Goal: Task Accomplishment & Management: Use online tool/utility

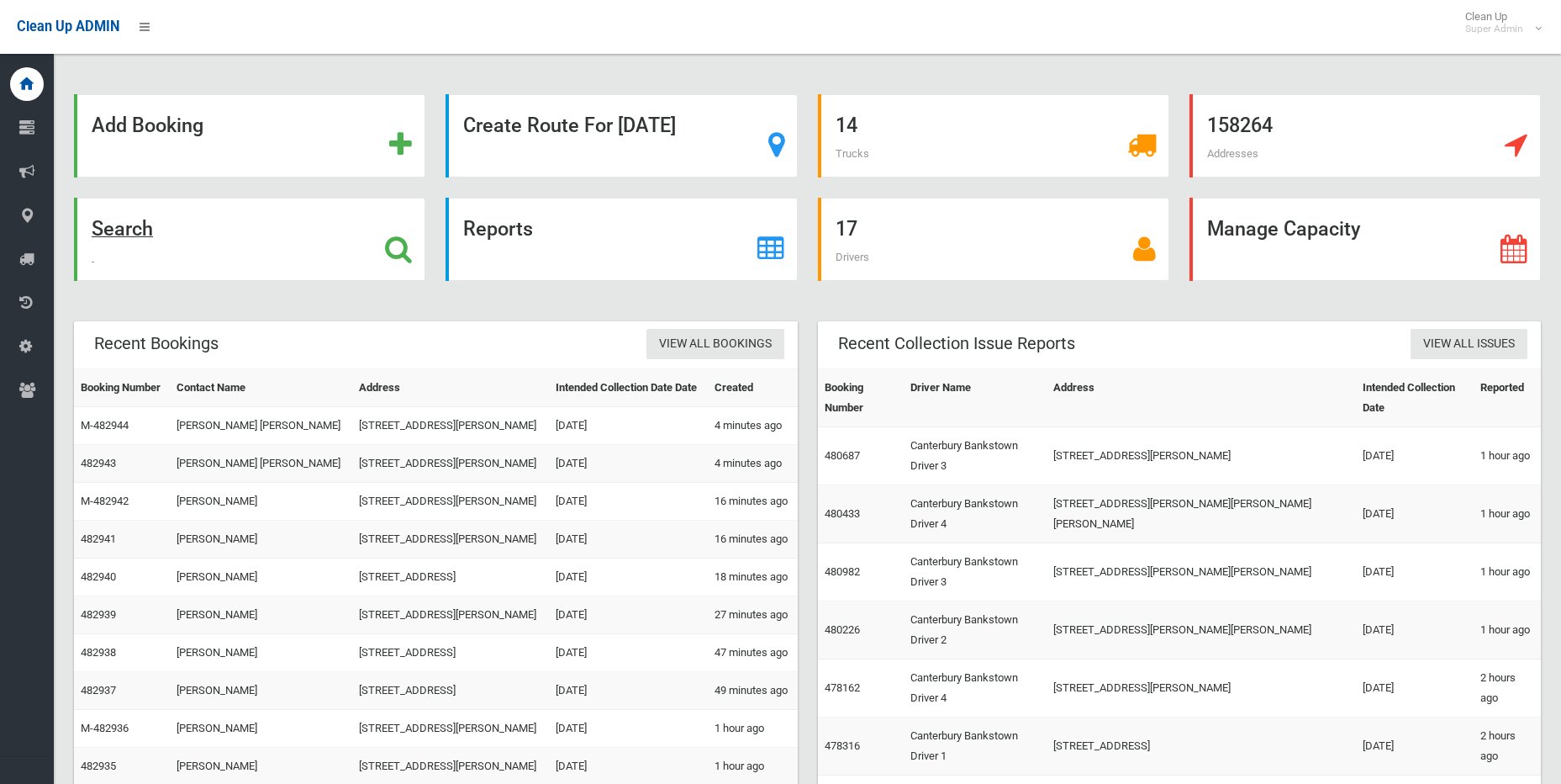
click at [411, 252] on icon at bounding box center [399, 248] width 27 height 28
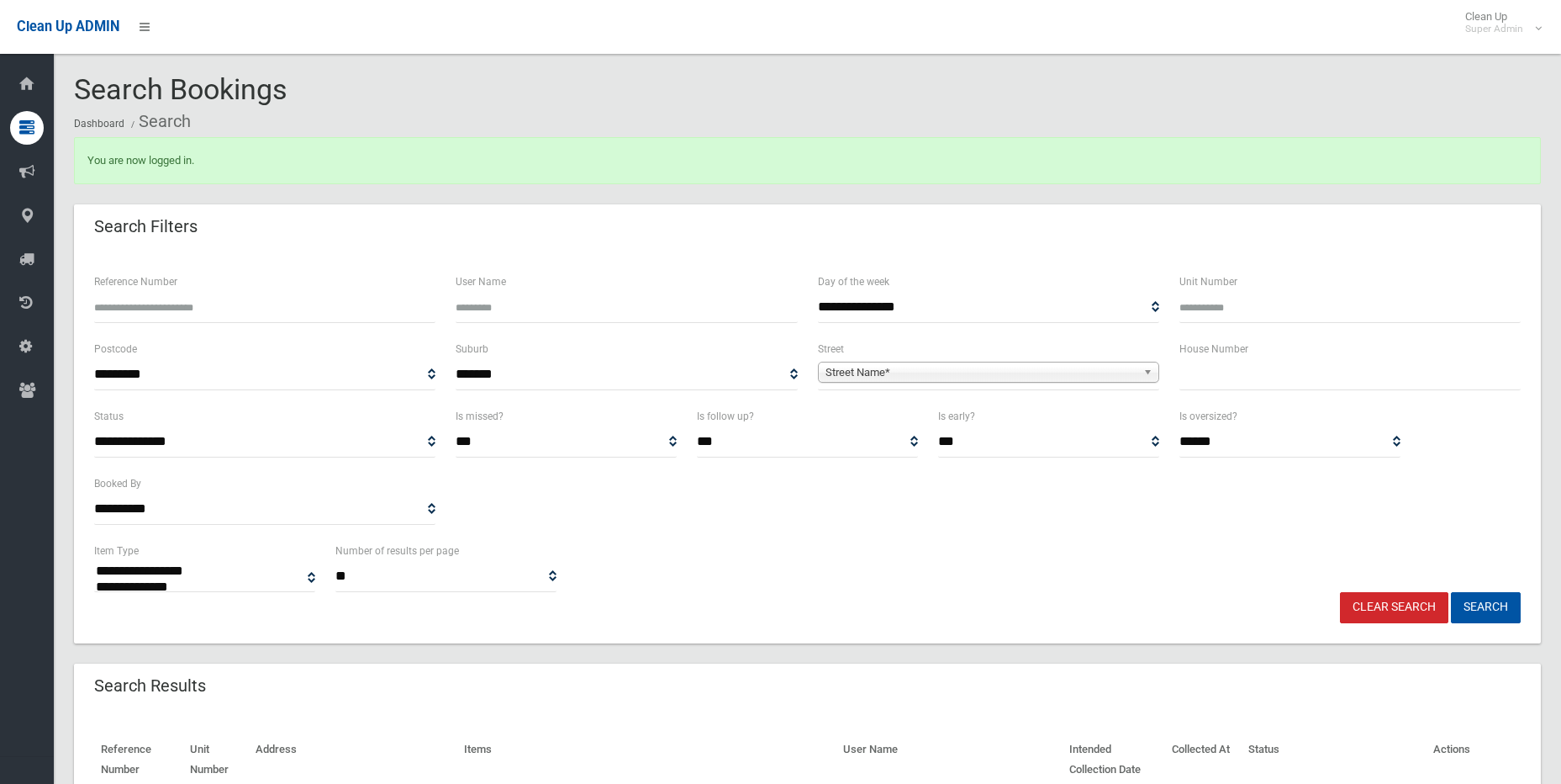
select select
click at [283, 295] on input "Reference Number" at bounding box center [265, 307] width 341 height 31
type input "******"
click at [1451, 592] on button "Search" at bounding box center [1486, 607] width 70 height 31
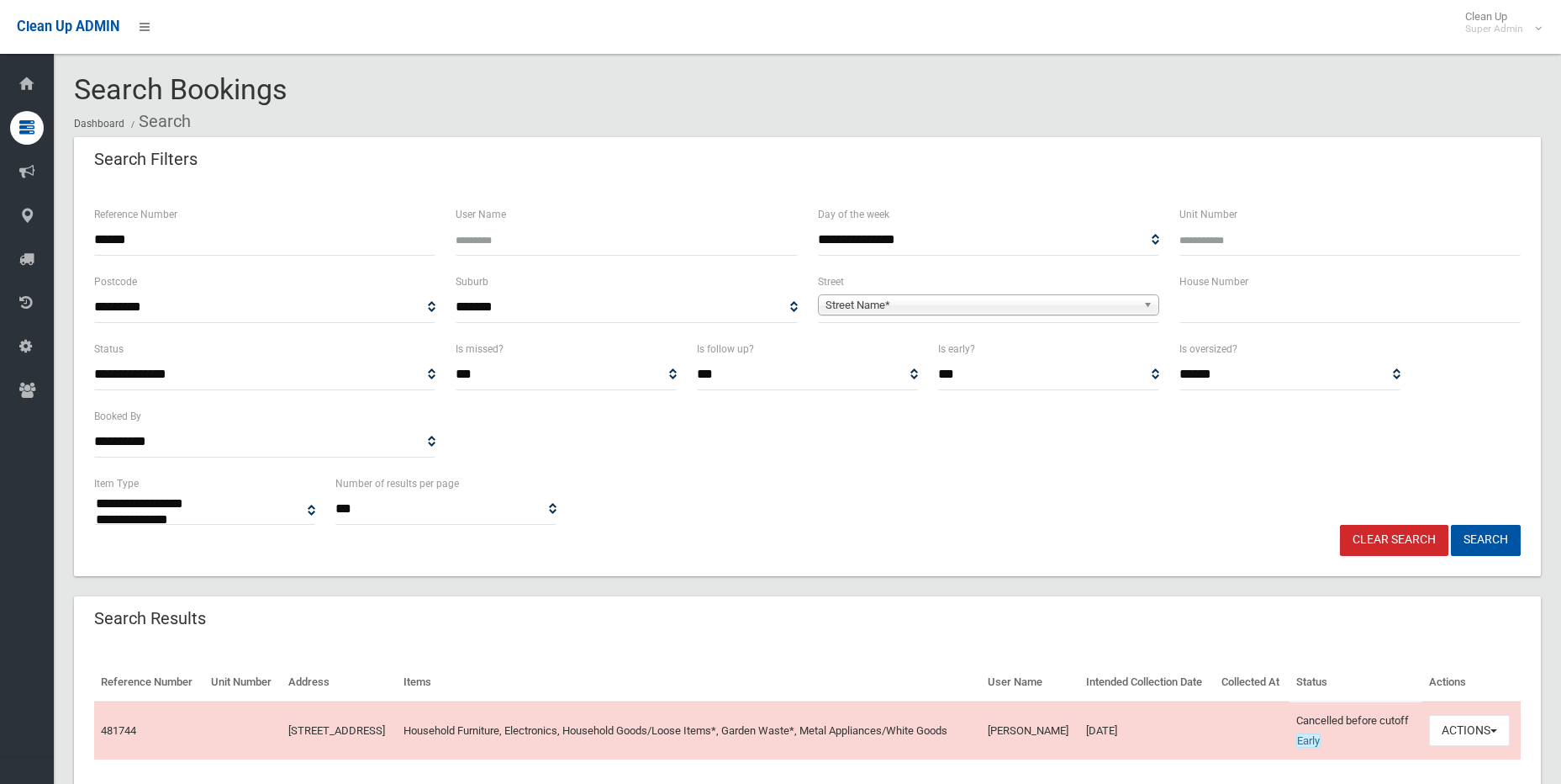
select select
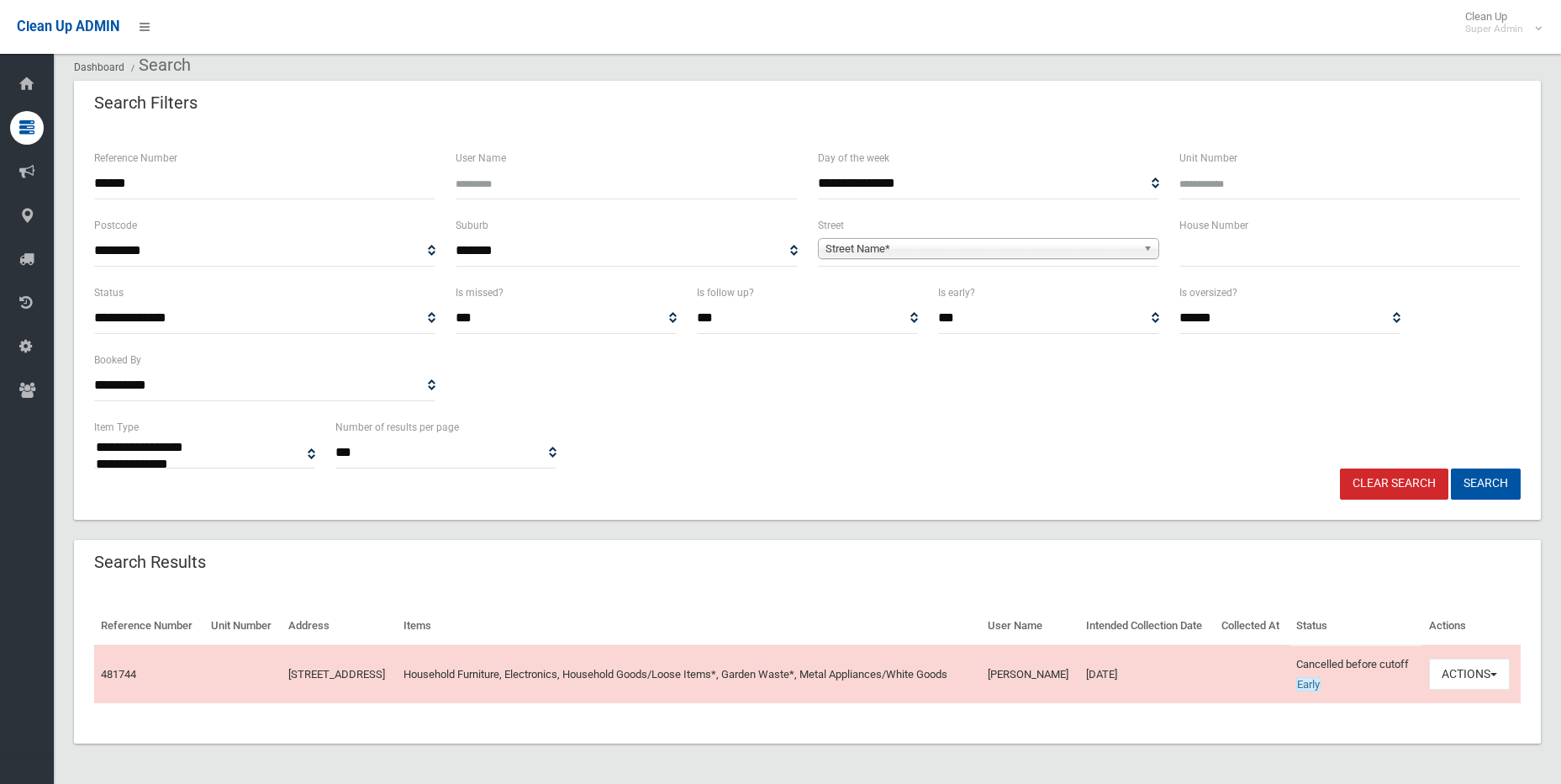
scroll to position [96, 0]
click at [1493, 662] on button "Actions" at bounding box center [1469, 674] width 80 height 31
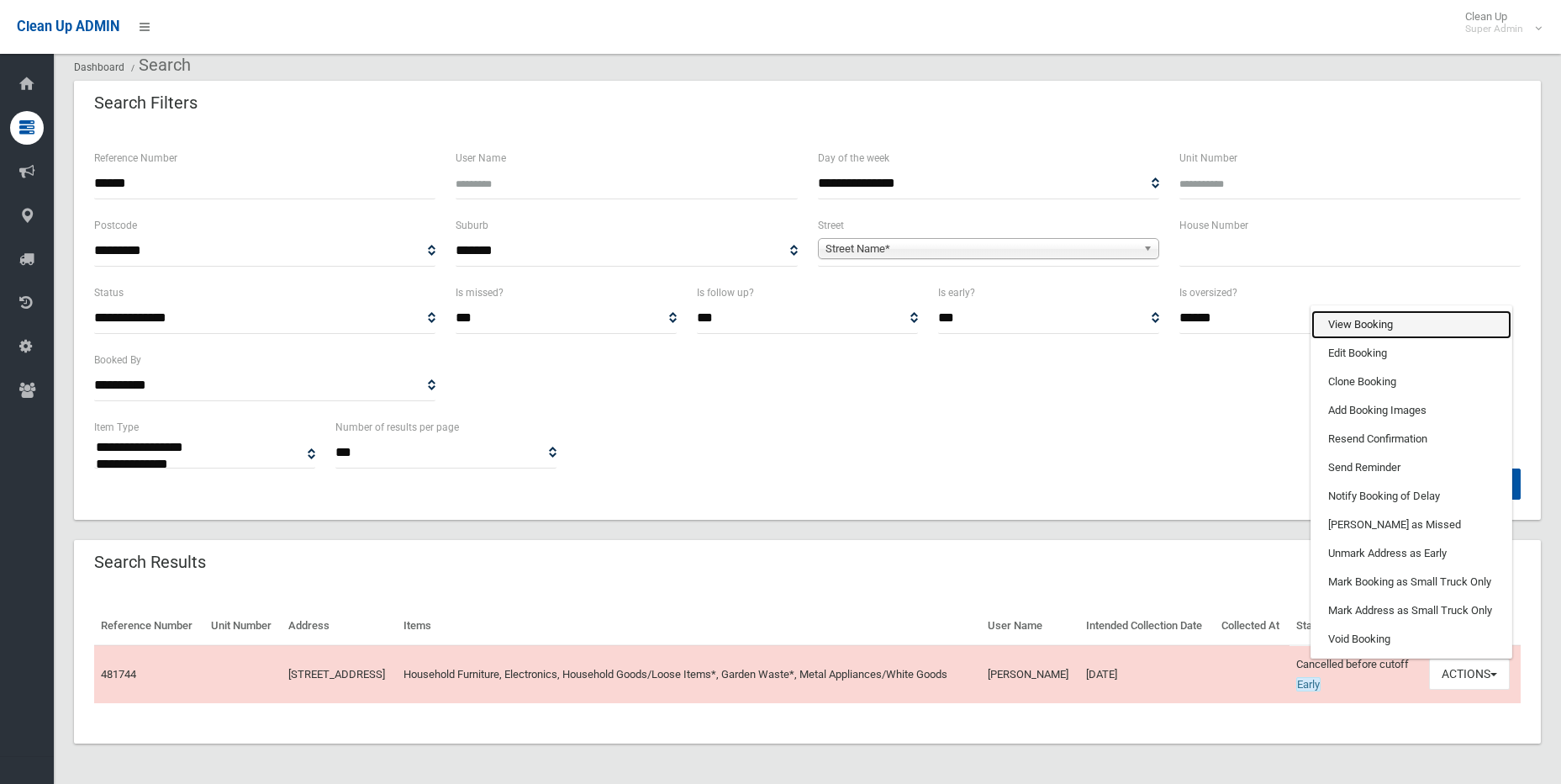
click at [1401, 316] on link "View Booking" at bounding box center [1412, 324] width 200 height 28
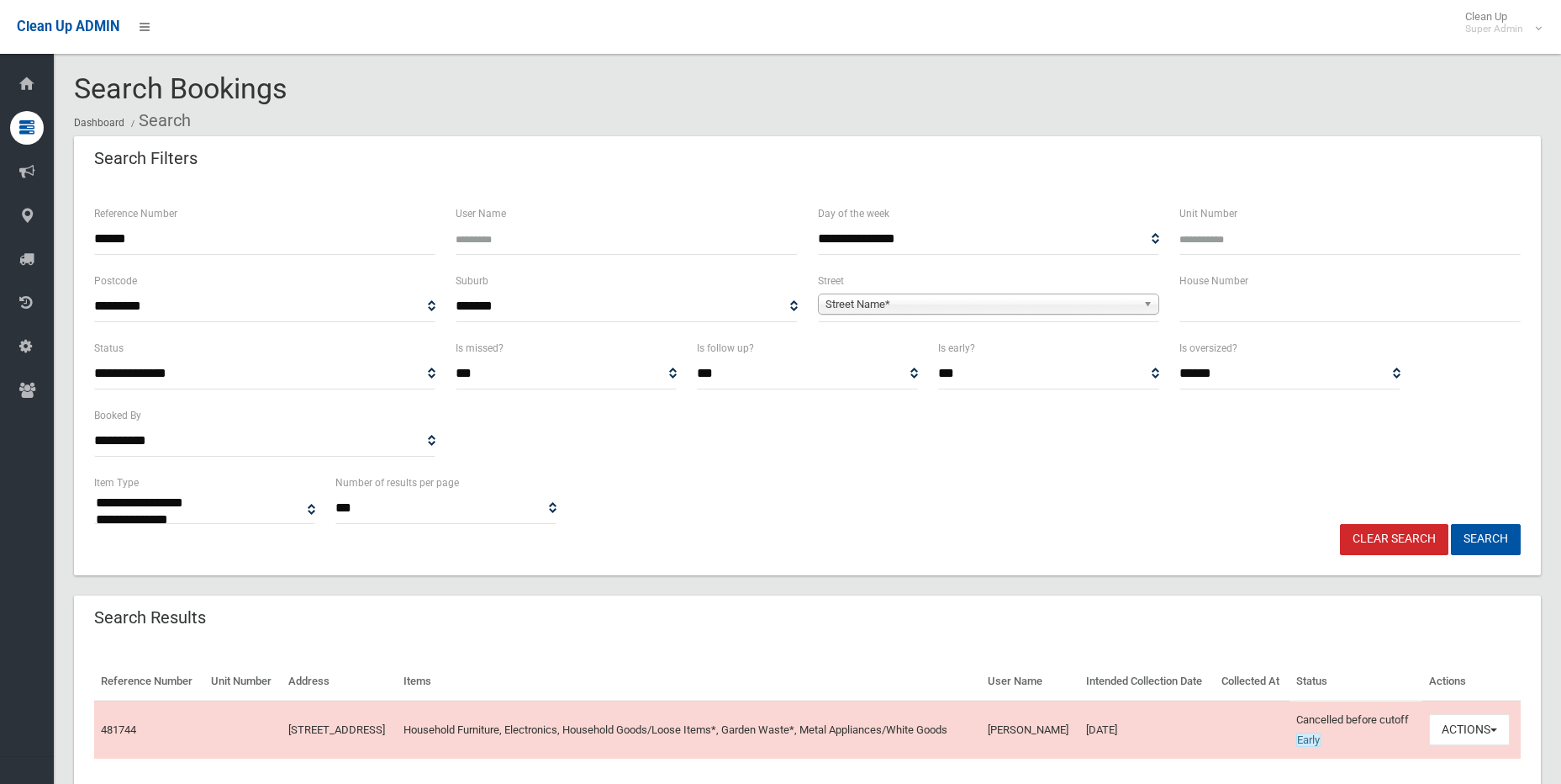
scroll to position [0, 0]
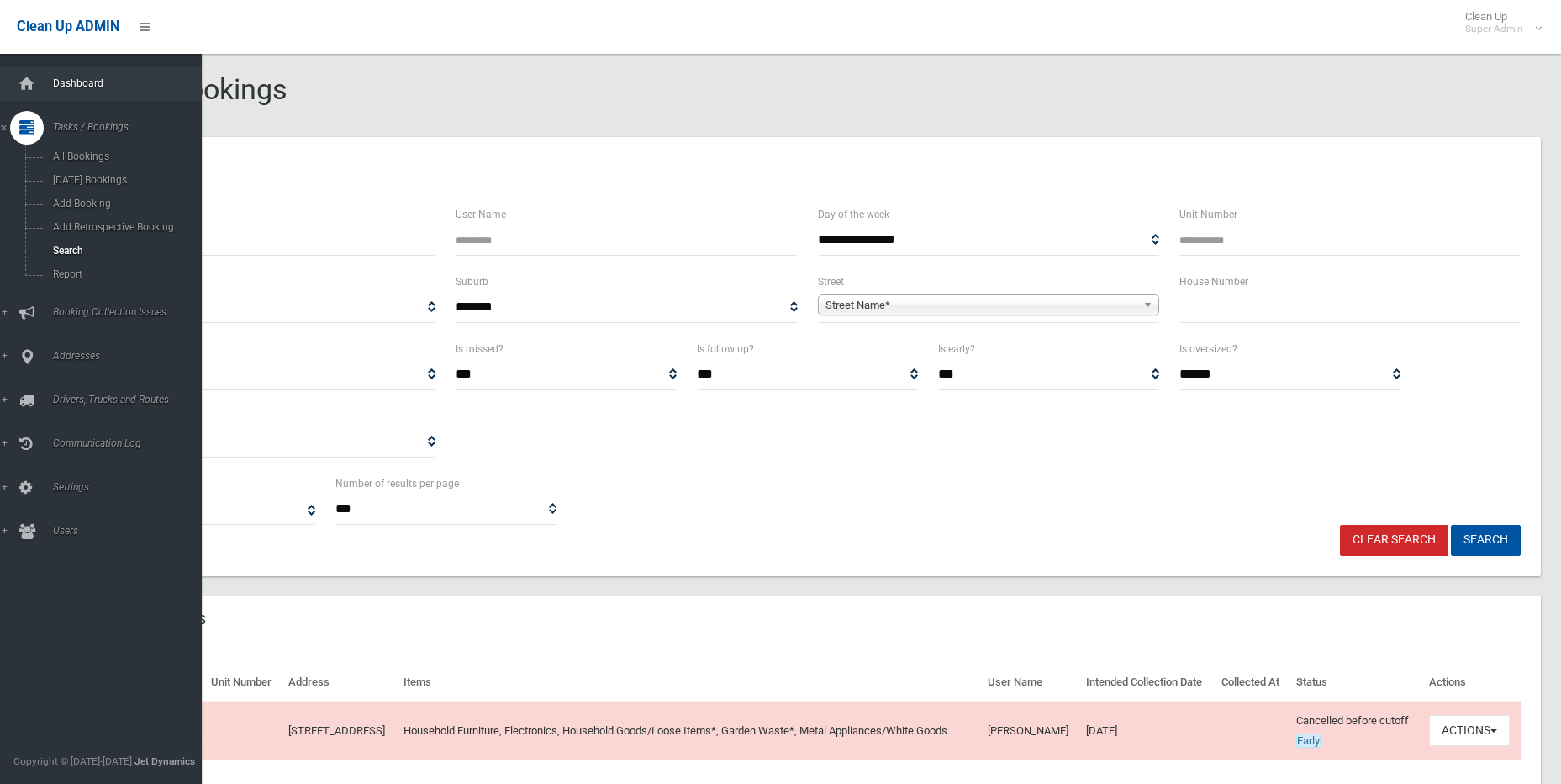
click at [48, 95] on link "Dashboard" at bounding box center [107, 84] width 215 height 34
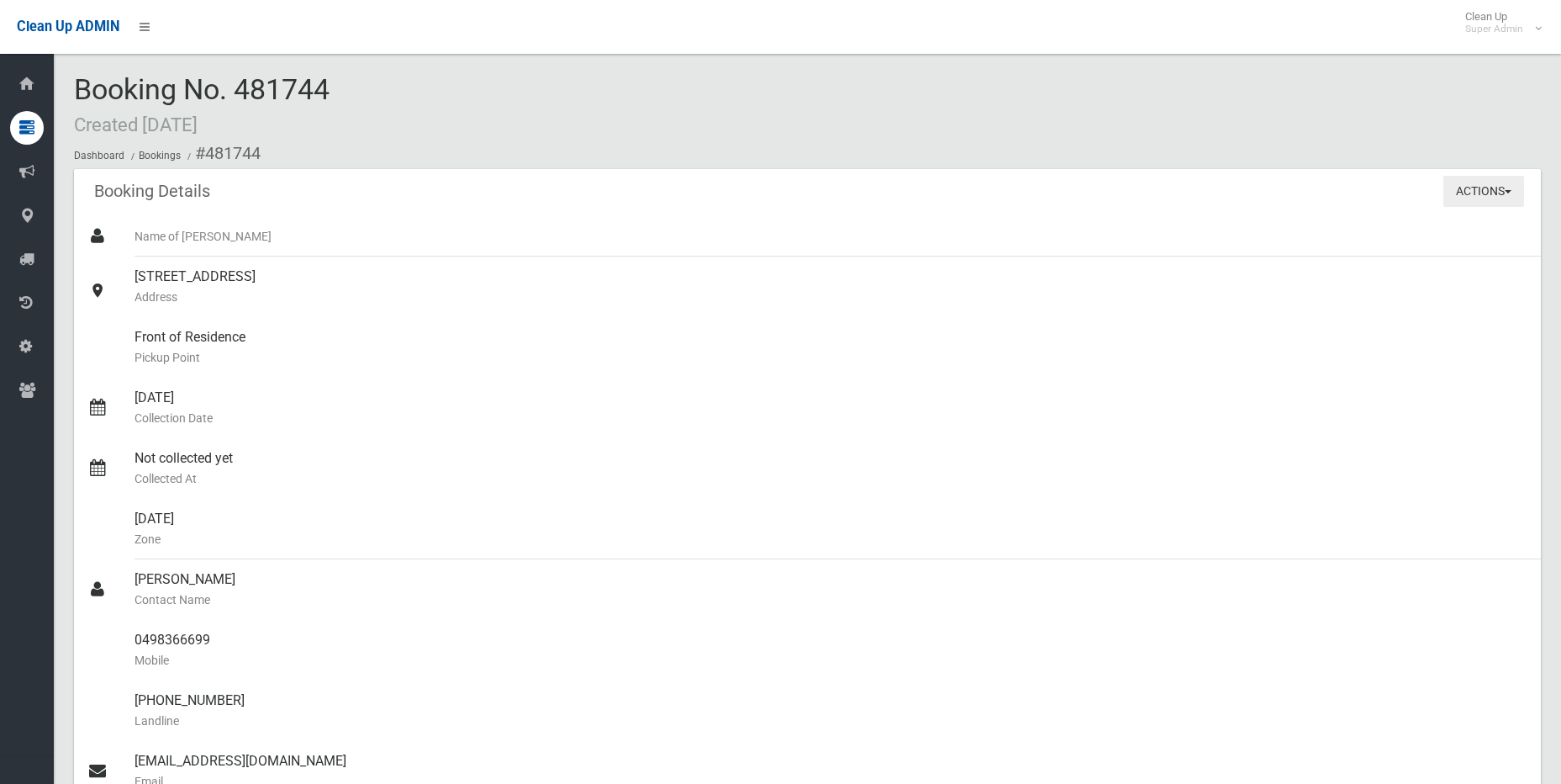
click at [1483, 200] on button "Actions" at bounding box center [1483, 191] width 80 height 31
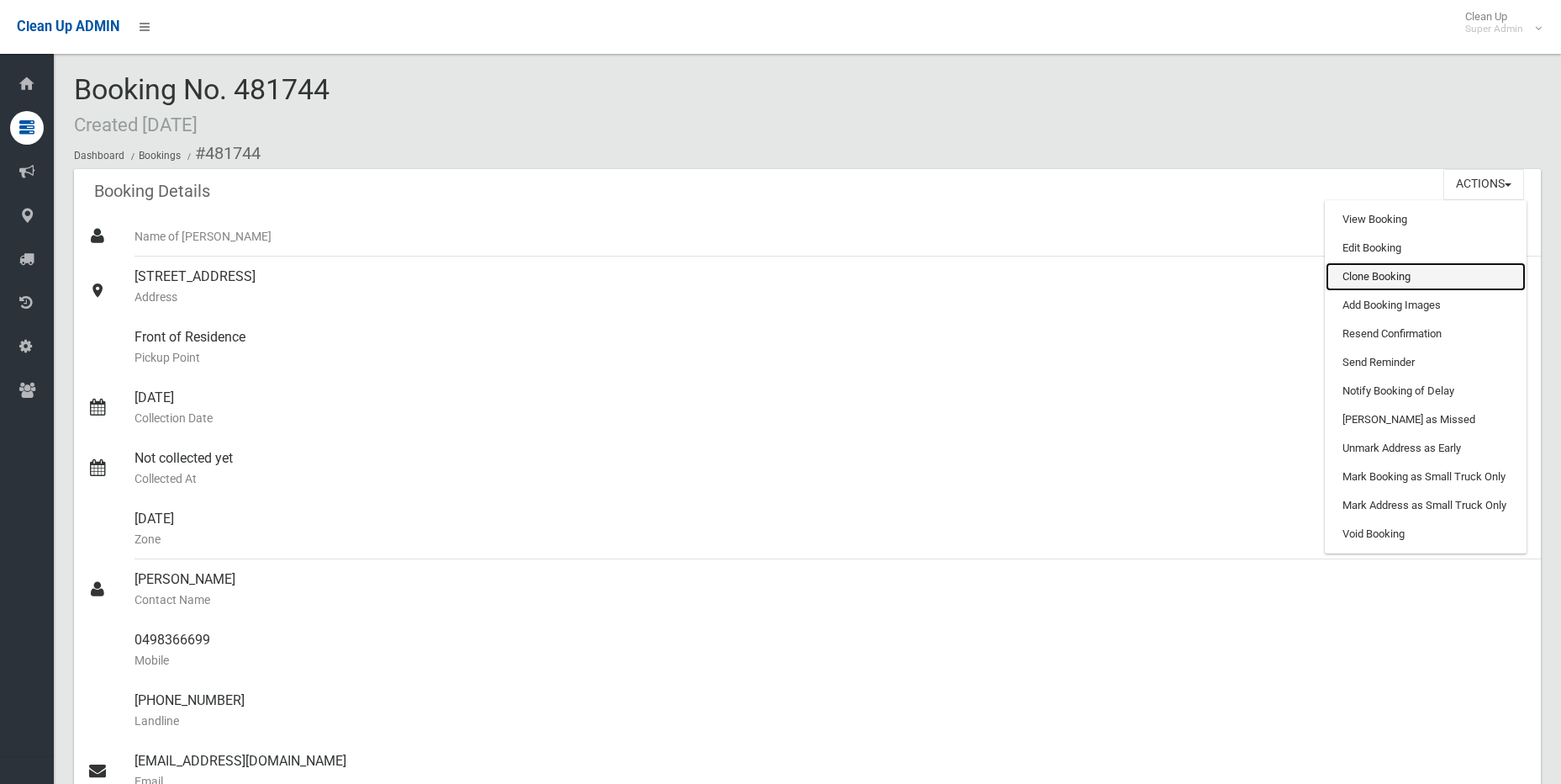
click at [1429, 270] on link "Clone Booking" at bounding box center [1426, 277] width 200 height 28
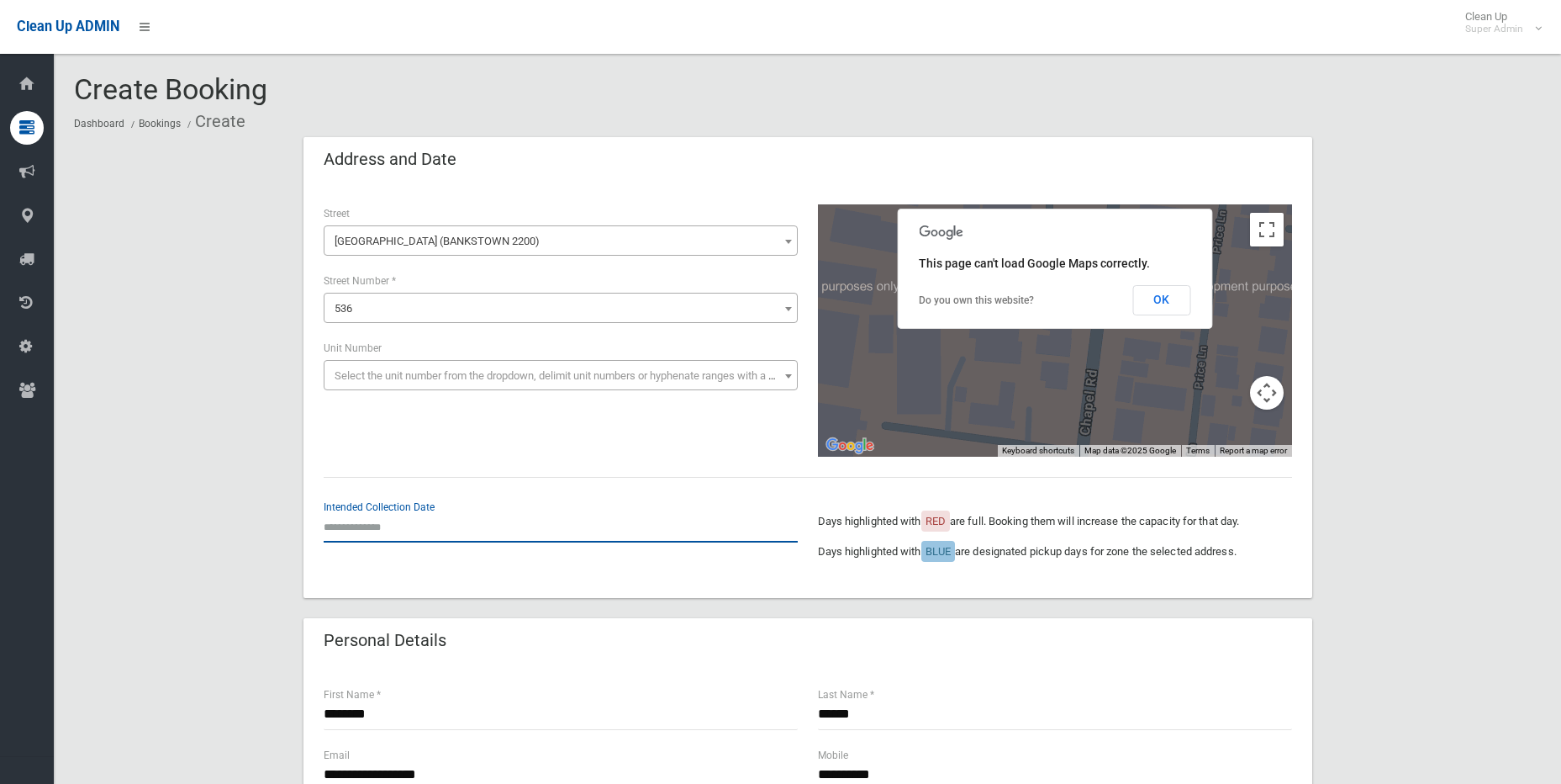
click at [398, 517] on input "text" at bounding box center [560, 526] width 475 height 31
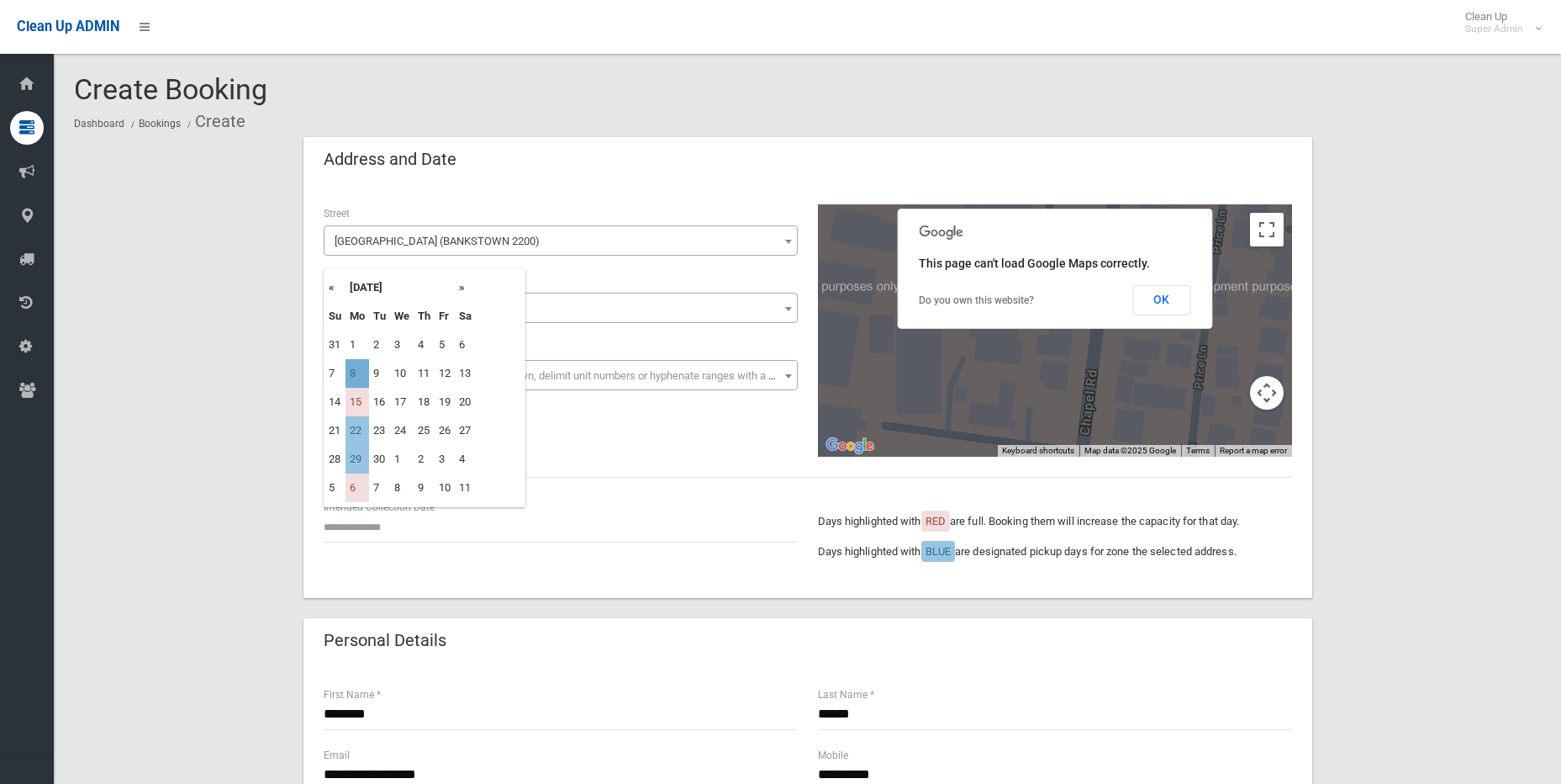
click at [356, 375] on td "8" at bounding box center [357, 373] width 24 height 28
type input "**********"
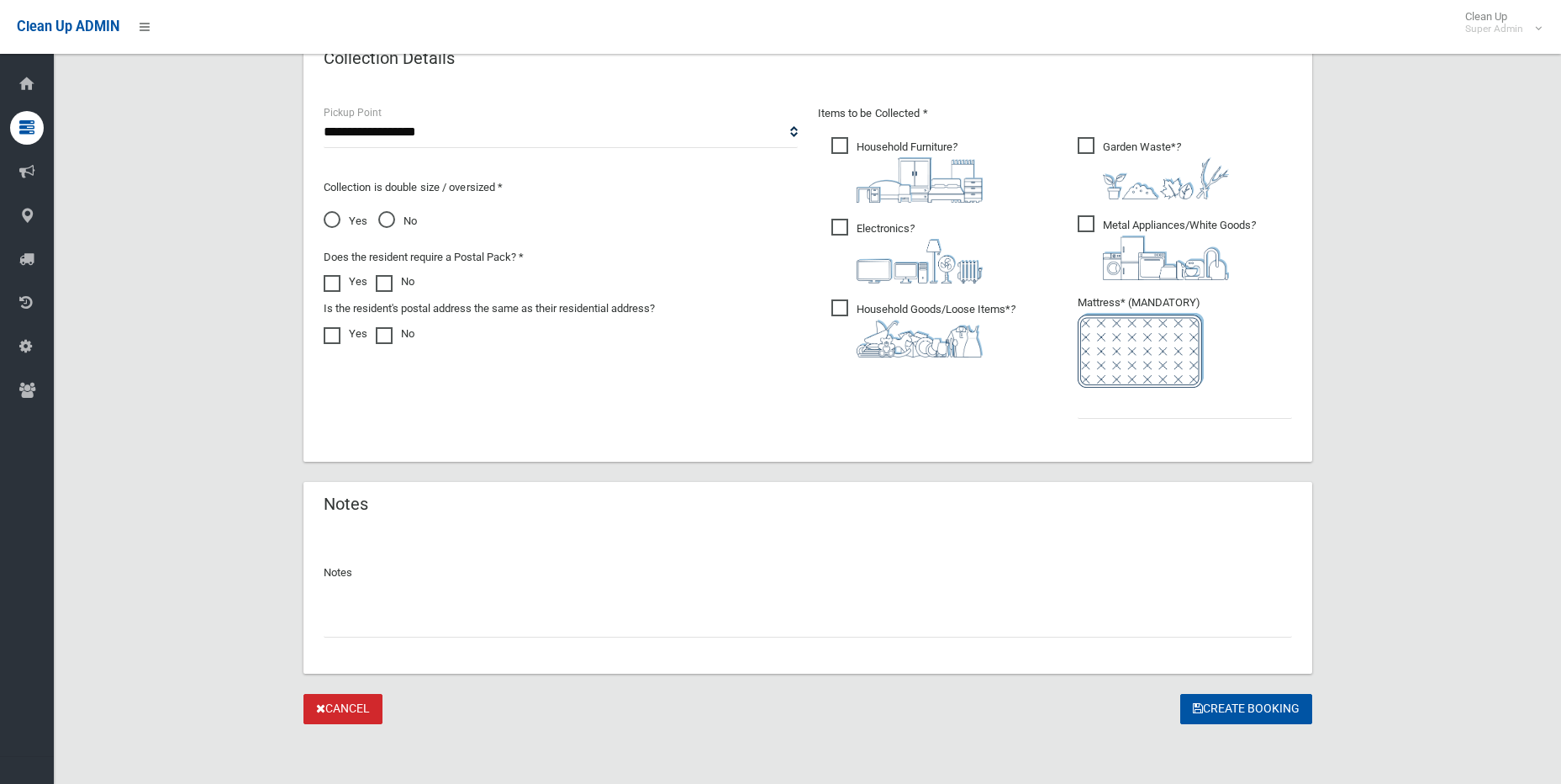
scroll to position [872, 0]
click at [1149, 606] on input "text" at bounding box center [808, 620] width 969 height 31
type input "**********"
click at [1128, 405] on input "text" at bounding box center [1185, 402] width 215 height 31
type input "*"
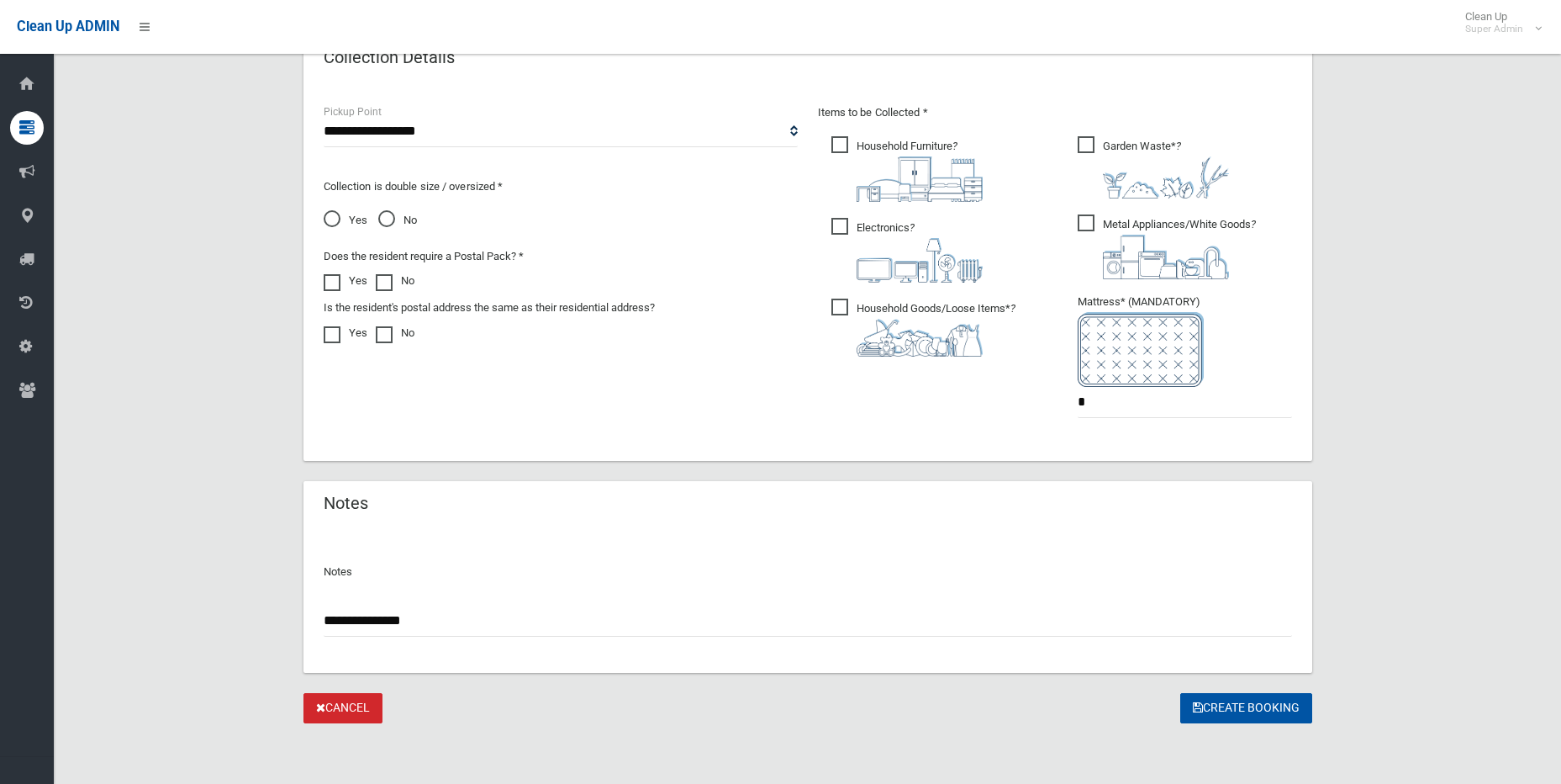
click at [458, 628] on input "**********" at bounding box center [808, 620] width 969 height 31
type input "**********"
click at [1287, 716] on button "Create Booking" at bounding box center [1246, 708] width 132 height 31
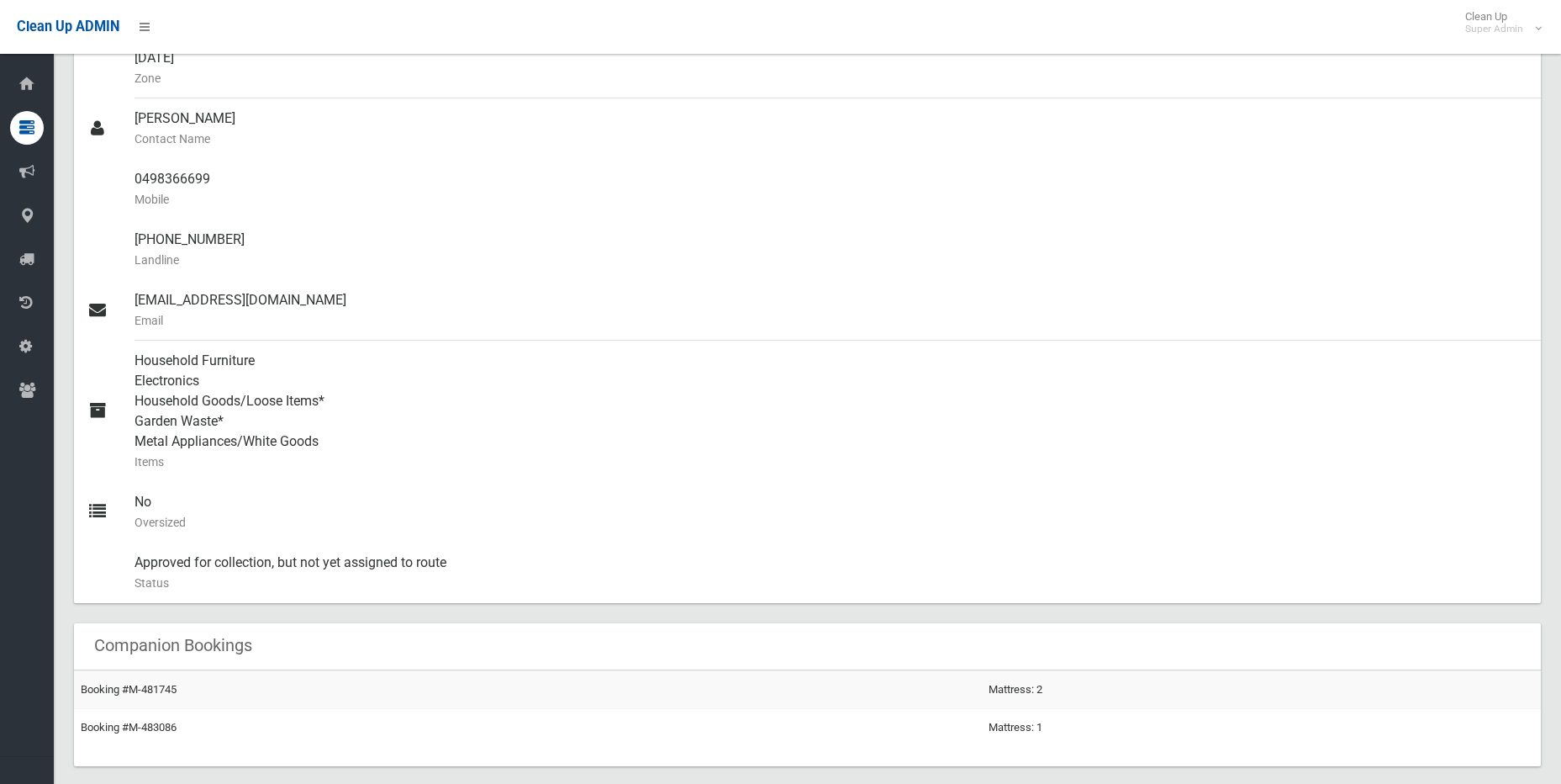
scroll to position [252, 0]
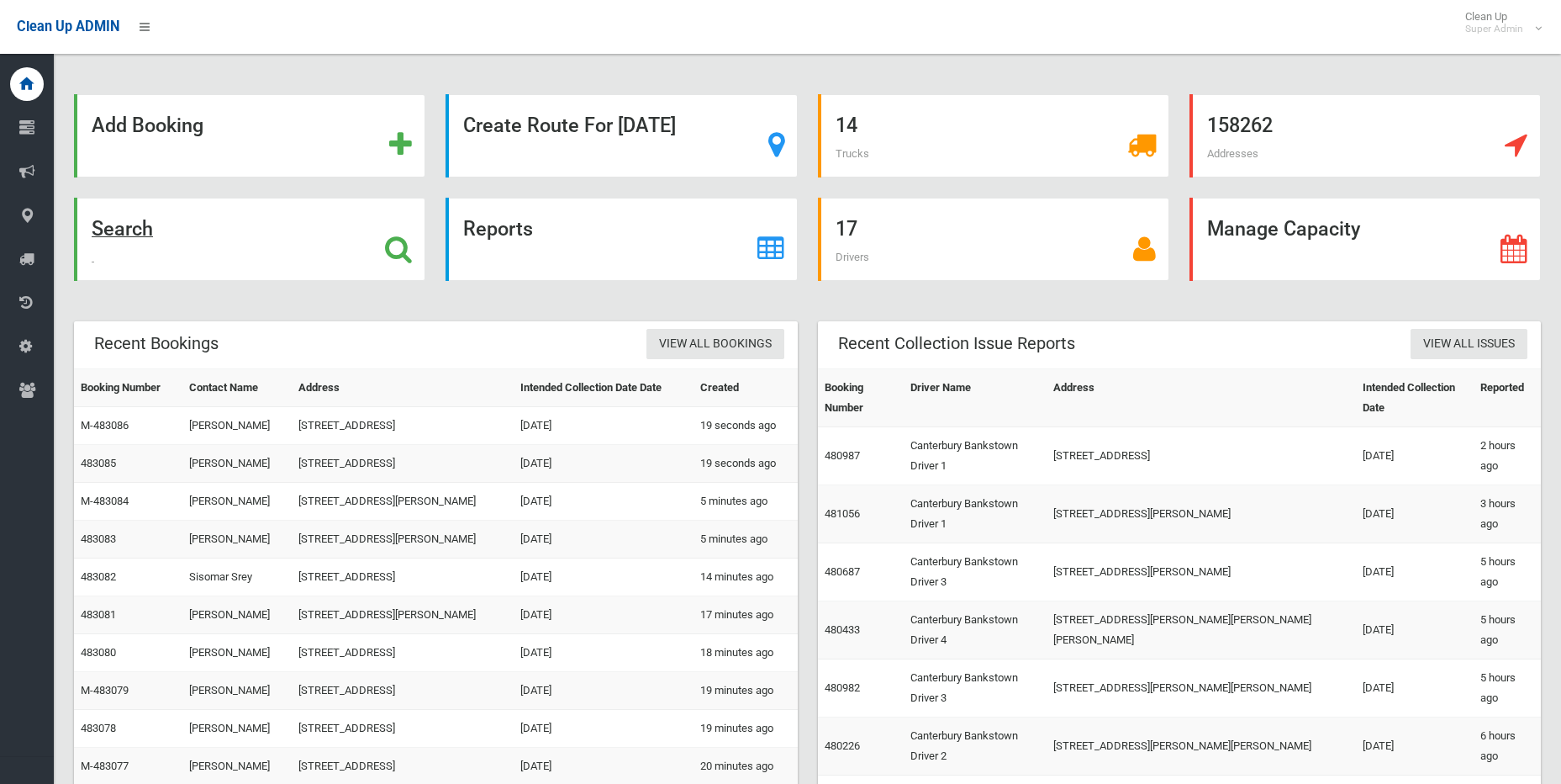
click at [398, 255] on icon at bounding box center [399, 248] width 27 height 28
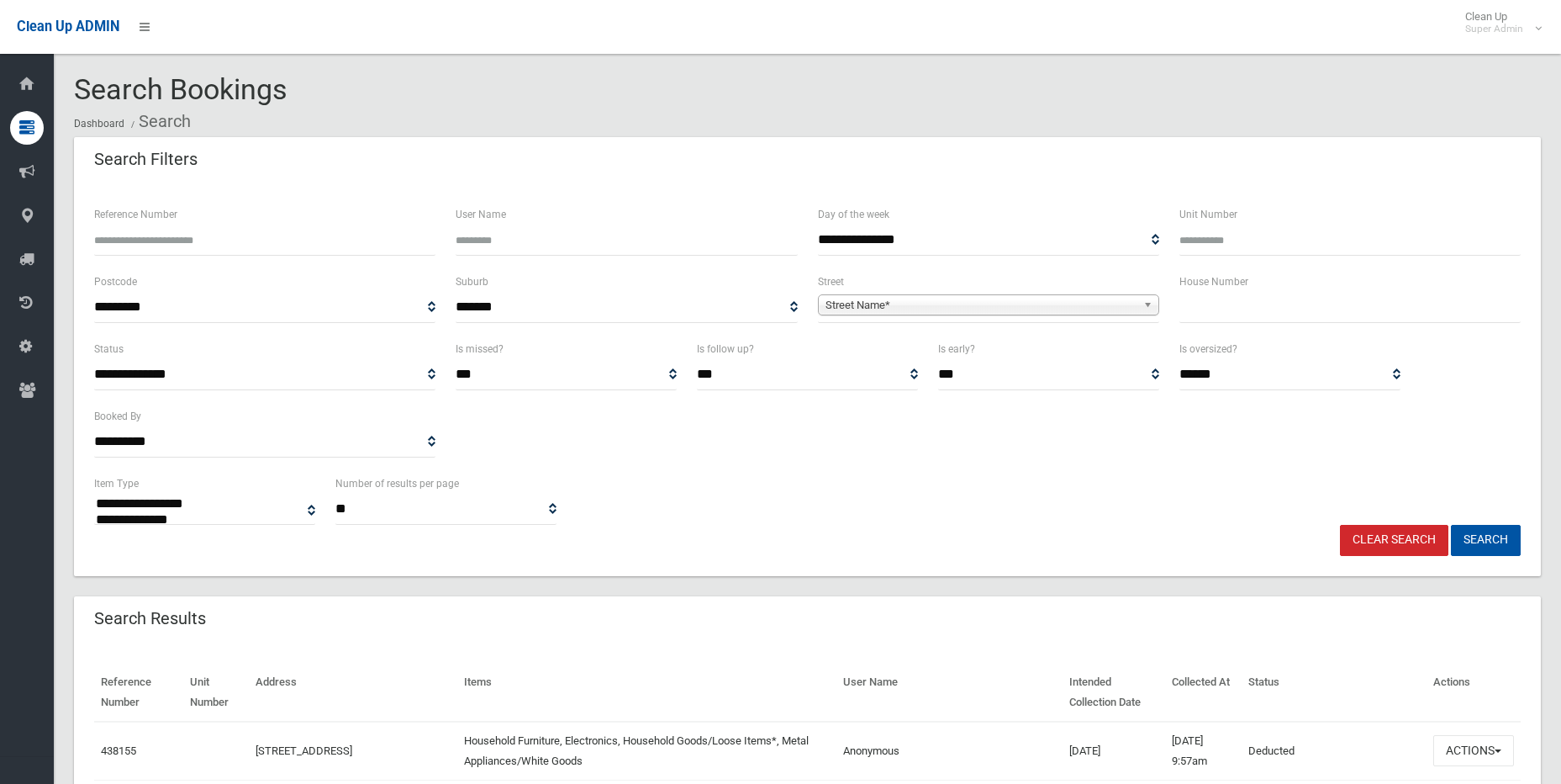
select select
